Goal: Obtain resource: Download file/media

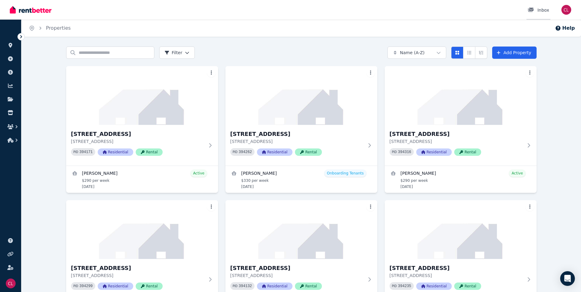
click at [531, 8] on icon at bounding box center [531, 10] width 6 height 4
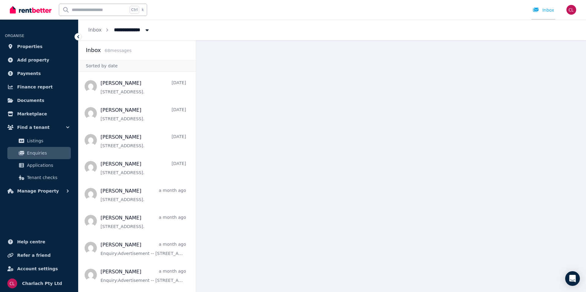
click at [544, 9] on div "Inbox" at bounding box center [543, 10] width 21 height 6
click at [25, 45] on span "Properties" at bounding box center [29, 46] width 25 height 7
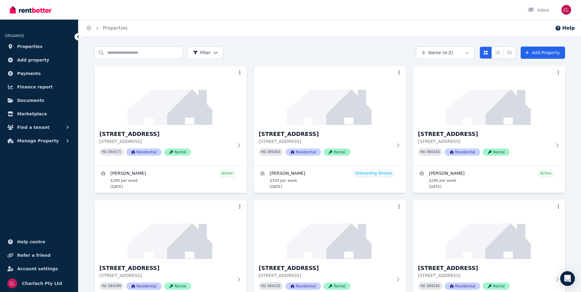
click at [79, 37] on icon at bounding box center [78, 37] width 6 height 6
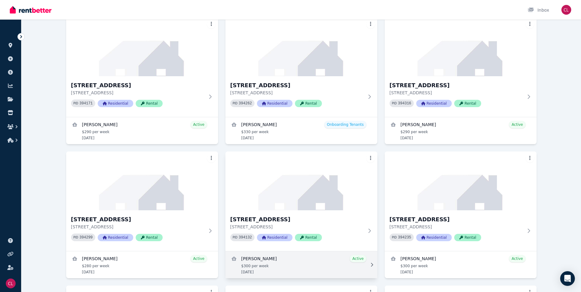
scroll to position [184, 0]
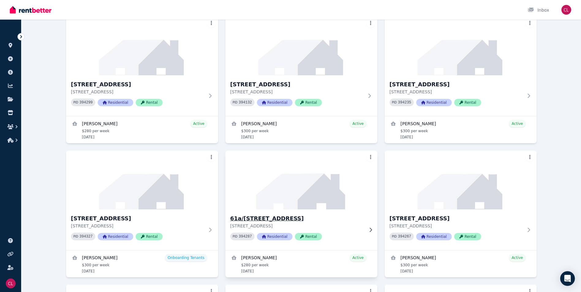
click at [295, 218] on h3 "61a/[STREET_ADDRESS]" at bounding box center [297, 218] width 134 height 9
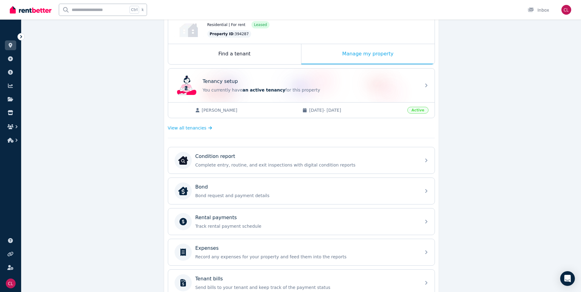
scroll to position [92, 0]
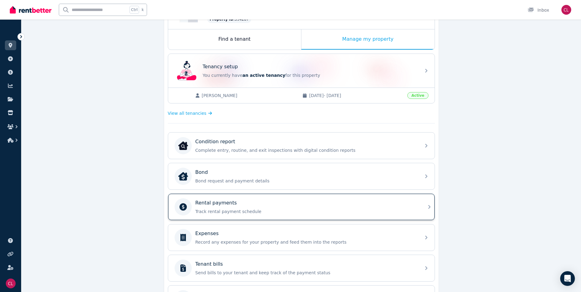
click at [276, 210] on p "Track rental payment schedule" at bounding box center [306, 212] width 222 height 6
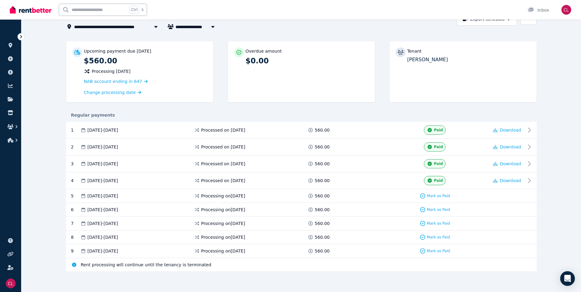
scroll to position [40, 0]
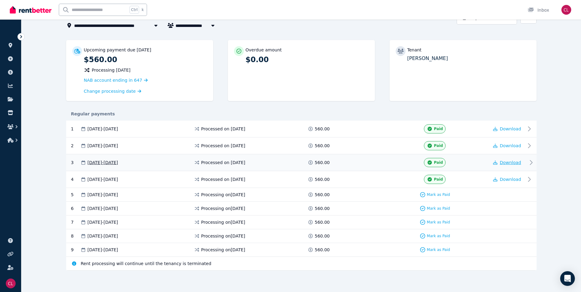
click at [507, 161] on span "Download" at bounding box center [510, 162] width 21 height 5
click at [510, 178] on span "Download" at bounding box center [510, 179] width 21 height 5
click at [512, 180] on span "Download" at bounding box center [510, 179] width 21 height 5
click at [509, 180] on span "Download" at bounding box center [510, 179] width 21 height 5
